Goal: Task Accomplishment & Management: Use online tool/utility

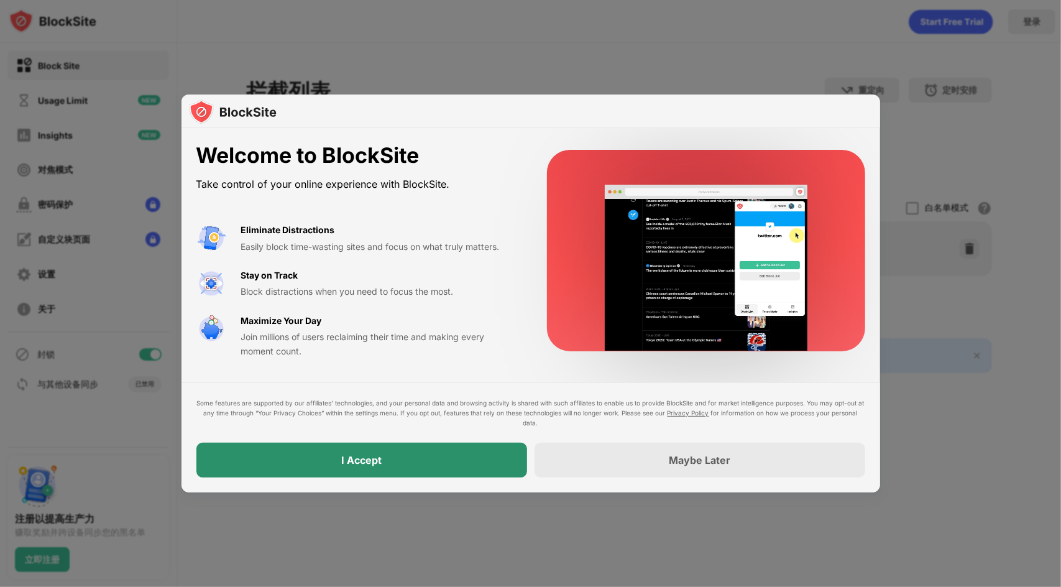
click at [450, 458] on div "I Accept" at bounding box center [361, 460] width 331 height 35
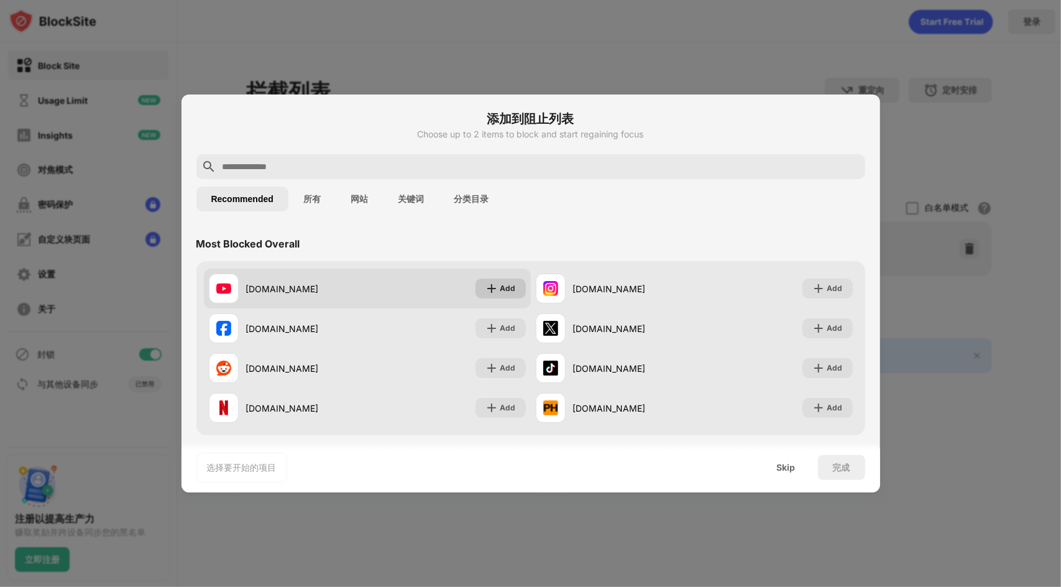
click at [492, 287] on img at bounding box center [491, 288] width 12 height 12
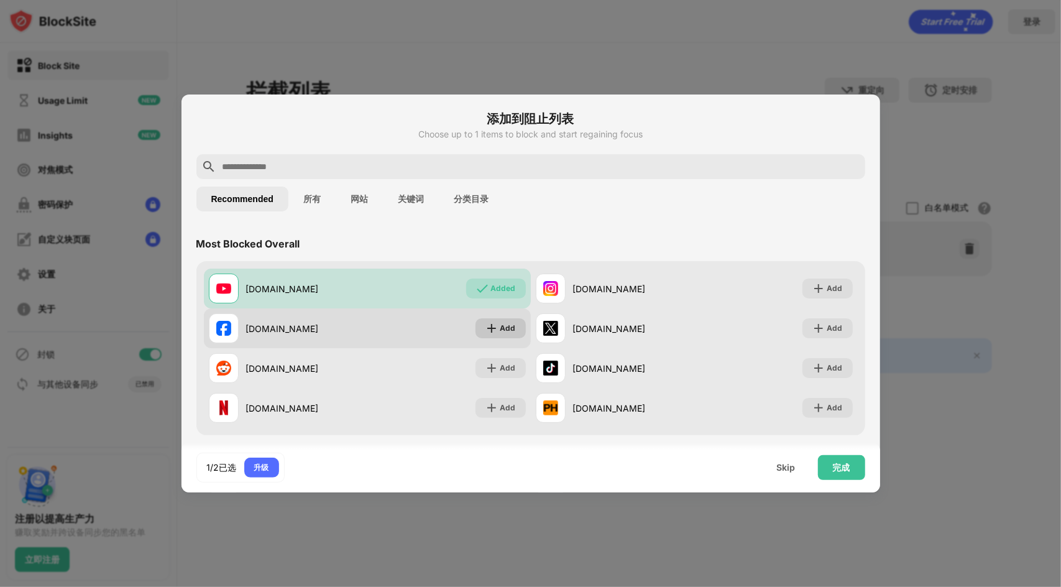
click at [496, 335] on div "Add" at bounding box center [501, 328] width 50 height 20
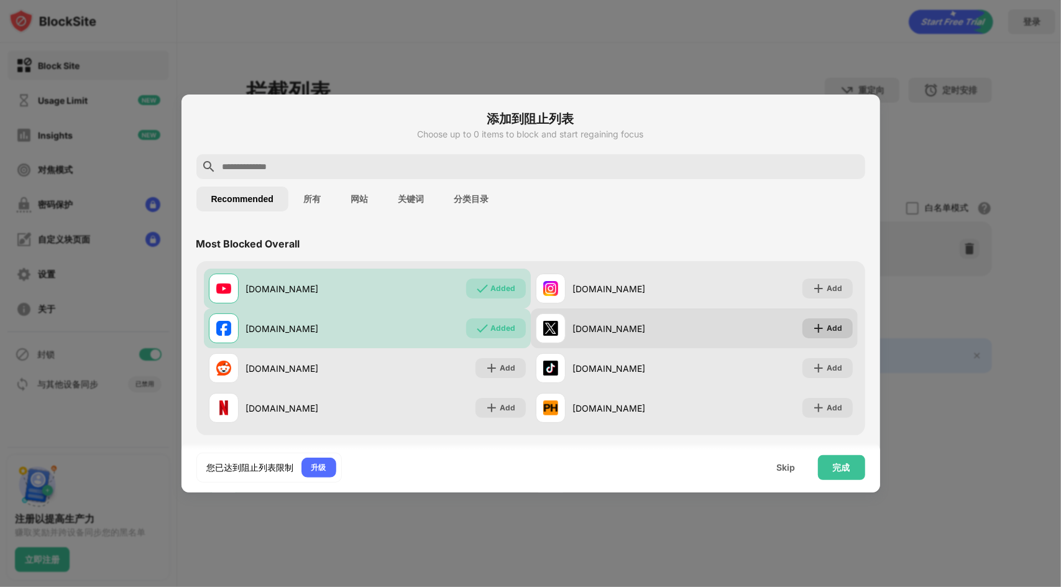
click at [816, 331] on div "Add" at bounding box center [827, 328] width 50 height 20
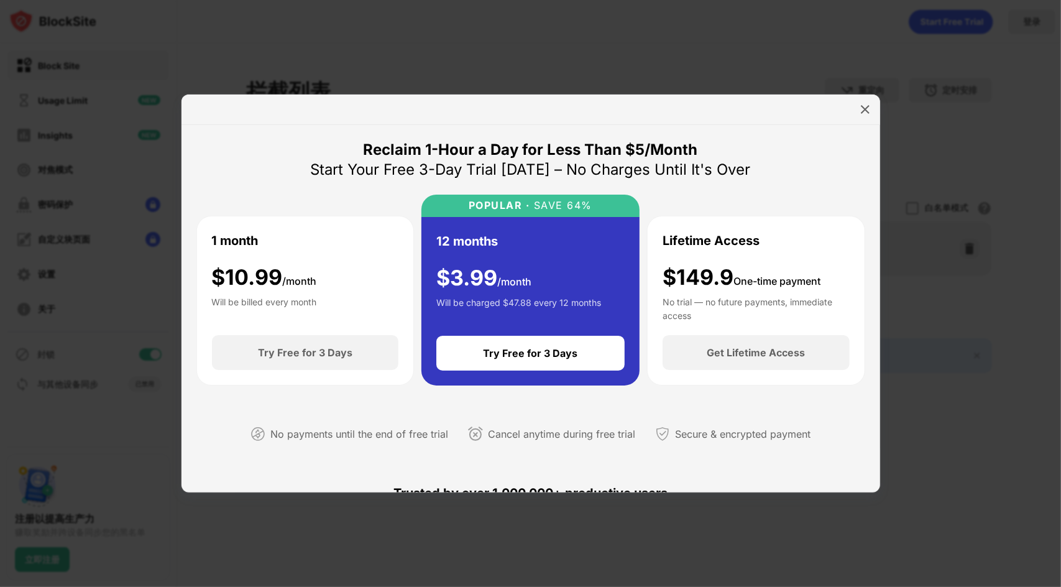
click at [780, 152] on div "Reclaim 1-Hour a Day for Less Than $5/Month Start Your Free 3-Day Trial [DATE] …" at bounding box center [530, 301] width 669 height 323
click at [858, 108] on div at bounding box center [865, 109] width 20 height 20
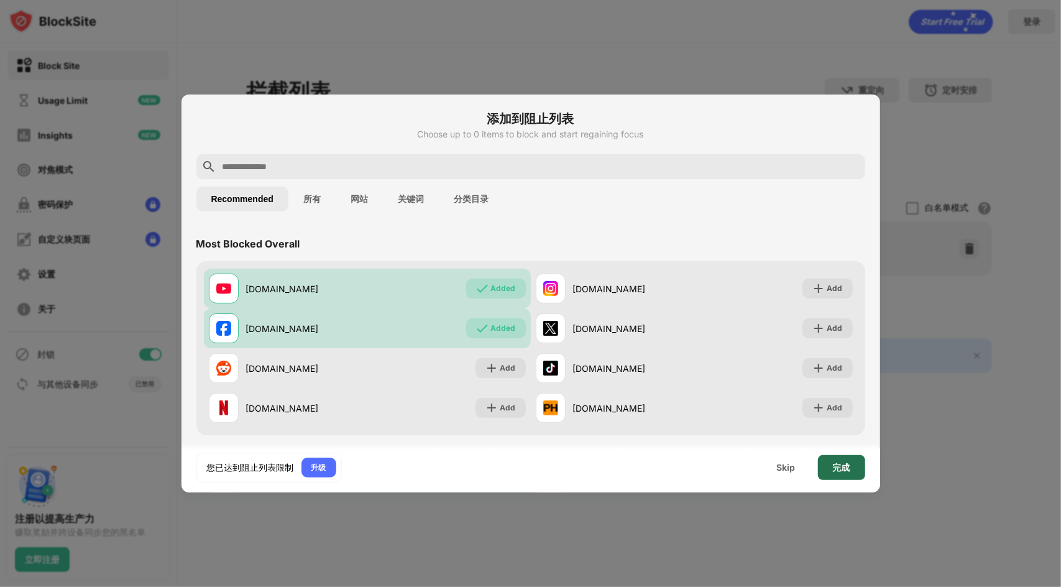
click at [843, 470] on div "完成" at bounding box center [841, 467] width 17 height 10
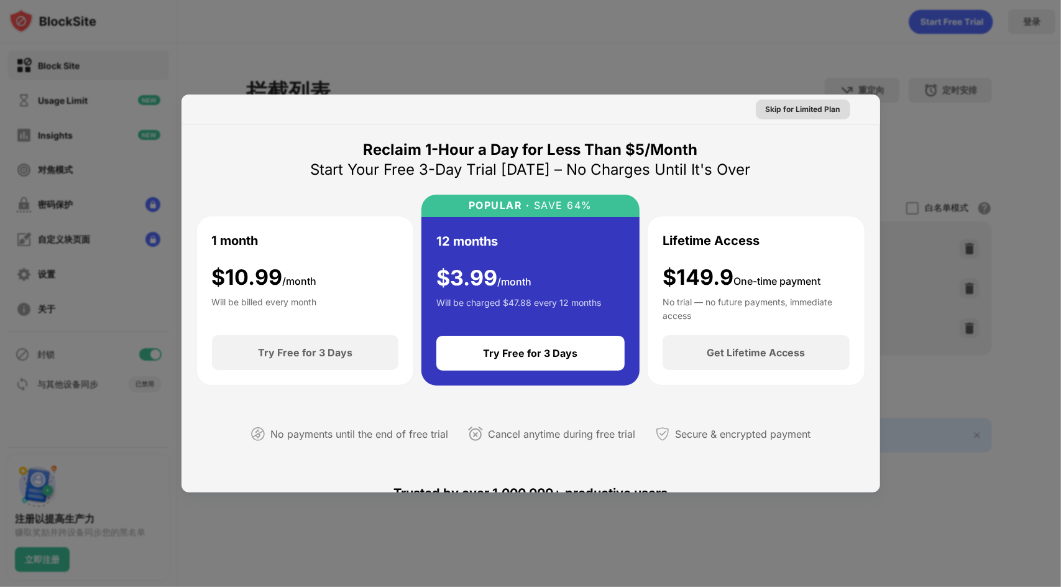
click at [814, 114] on div "Skip for Limited Plan" at bounding box center [803, 109] width 75 height 12
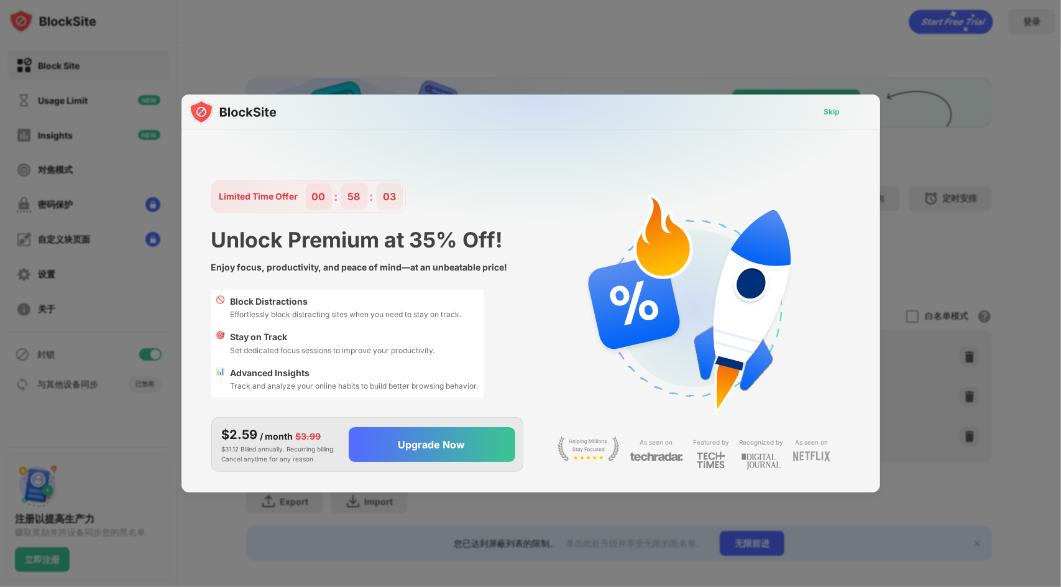
click at [833, 111] on div "Skip" at bounding box center [832, 112] width 16 height 12
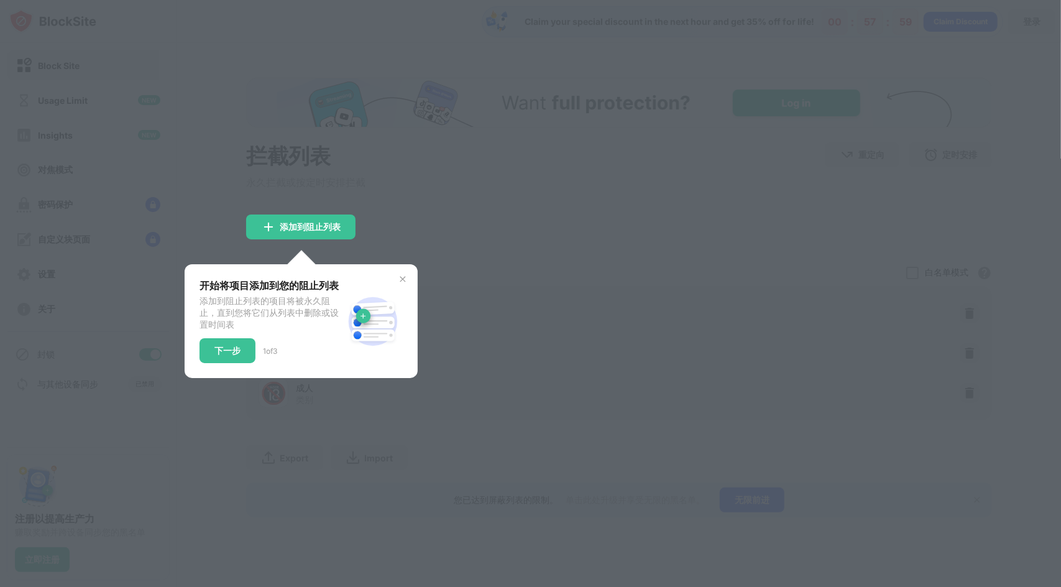
click at [400, 279] on img at bounding box center [403, 279] width 10 height 10
